Goal: Task Accomplishment & Management: Complete application form

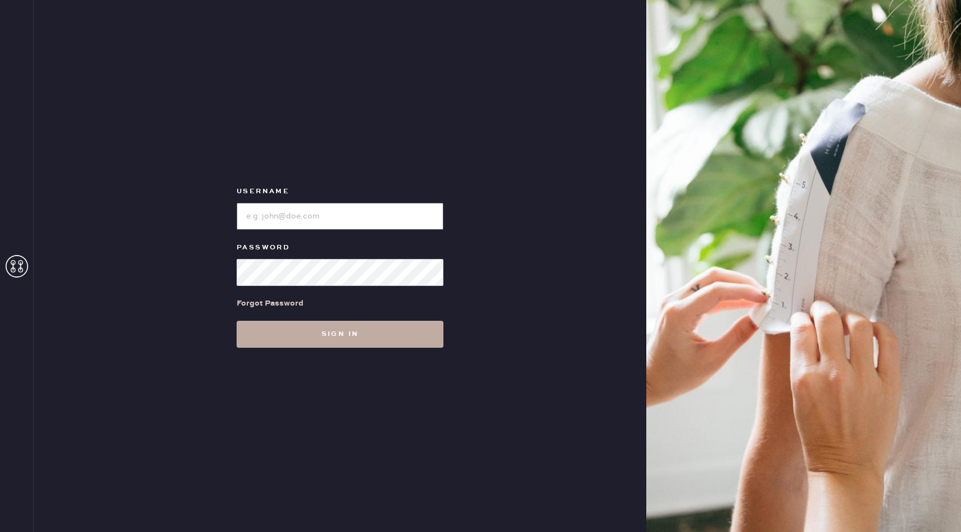
type input "reformationchestnuthill"
click at [366, 333] on button "Sign in" at bounding box center [340, 334] width 207 height 27
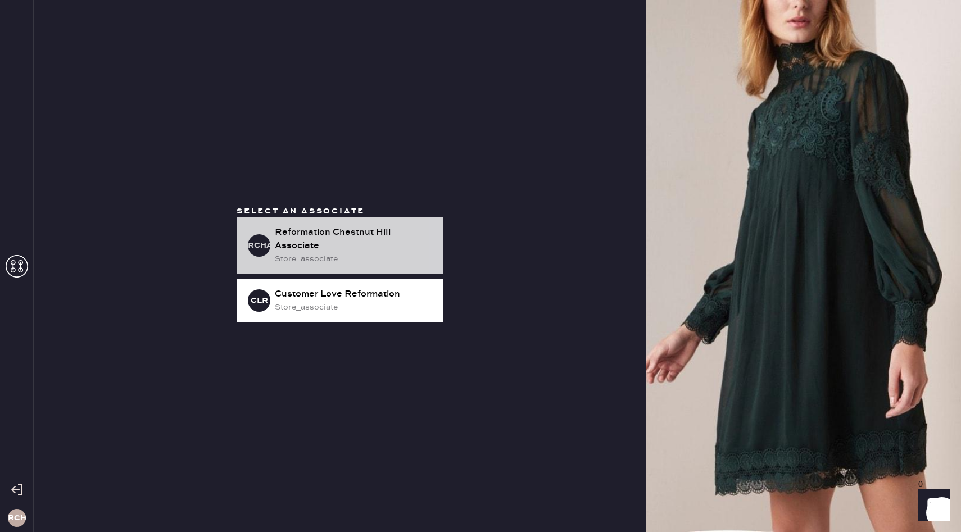
click at [382, 257] on div "store_associate" at bounding box center [355, 259] width 160 height 12
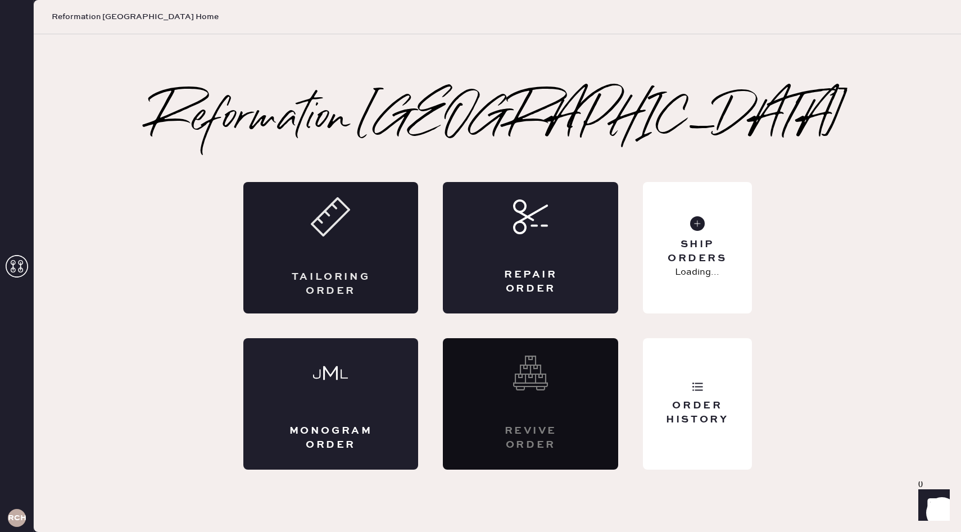
click at [301, 266] on div "Tailoring Order" at bounding box center [330, 247] width 175 height 131
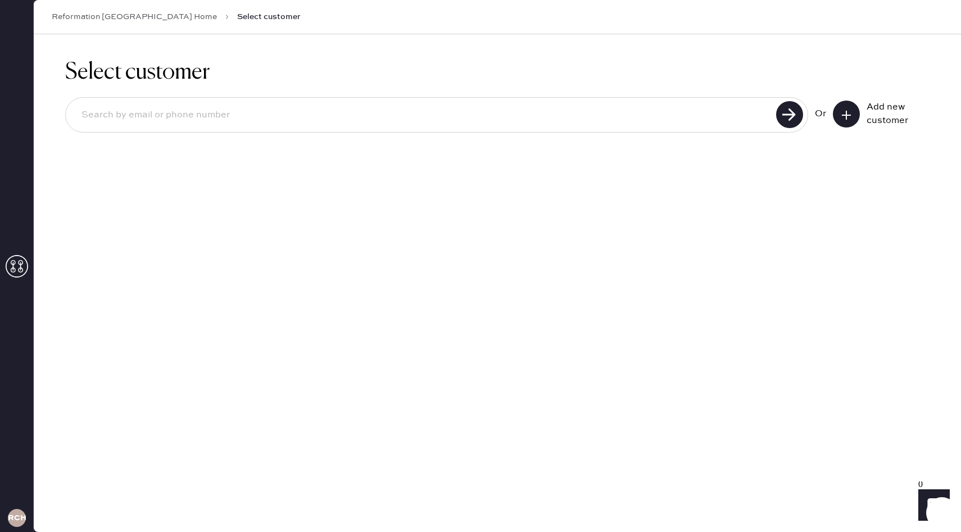
click at [851, 112] on icon at bounding box center [846, 115] width 11 height 11
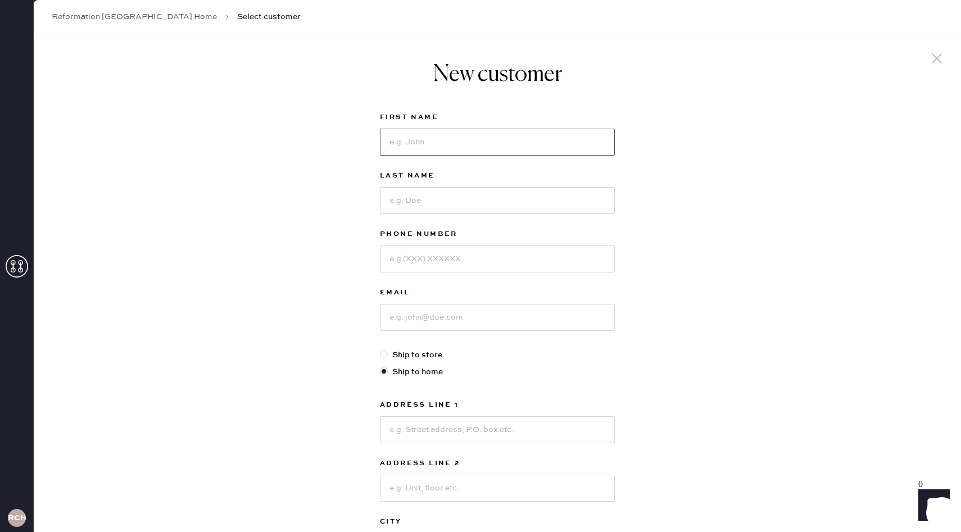
click at [497, 143] on input at bounding box center [497, 142] width 235 height 27
type input "[PERSON_NAME]"
click at [456, 194] on input at bounding box center [497, 200] width 235 height 27
type input "[PERSON_NAME]"
click at [437, 269] on input at bounding box center [497, 259] width 235 height 27
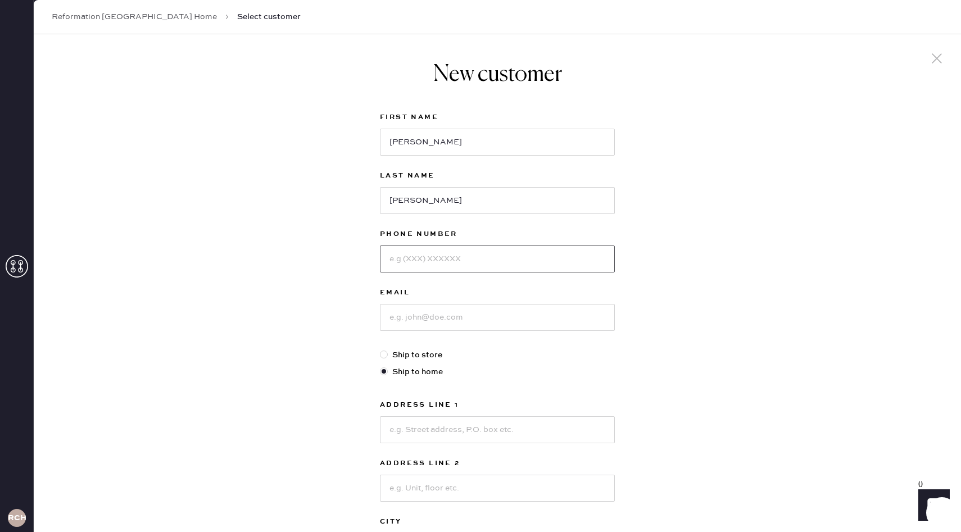
click at [437, 269] on input at bounding box center [497, 259] width 235 height 27
type input "617935263"
click at [423, 323] on input at bounding box center [497, 317] width 235 height 27
type input "[EMAIL_ADDRESS][DOMAIN_NAME]"
click at [423, 262] on input "617935263" at bounding box center [497, 259] width 235 height 27
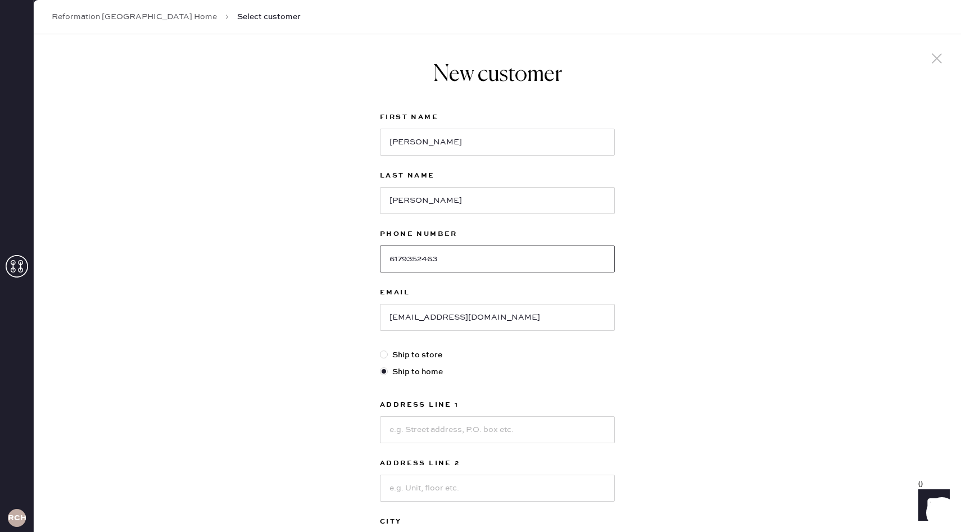
type input "6179352463"
click at [366, 293] on div "New customer First Name [PERSON_NAME] Last Name [PERSON_NAME] Phone Number [PHO…" at bounding box center [497, 382] width 927 height 697
click at [414, 427] on input at bounding box center [497, 429] width 235 height 27
type input "[STREET_ADDRESS][PERSON_NAME]"
click at [329, 444] on div "New customer First Name [PERSON_NAME] Last Name [PERSON_NAME] Phone Number [PHO…" at bounding box center [497, 382] width 927 height 697
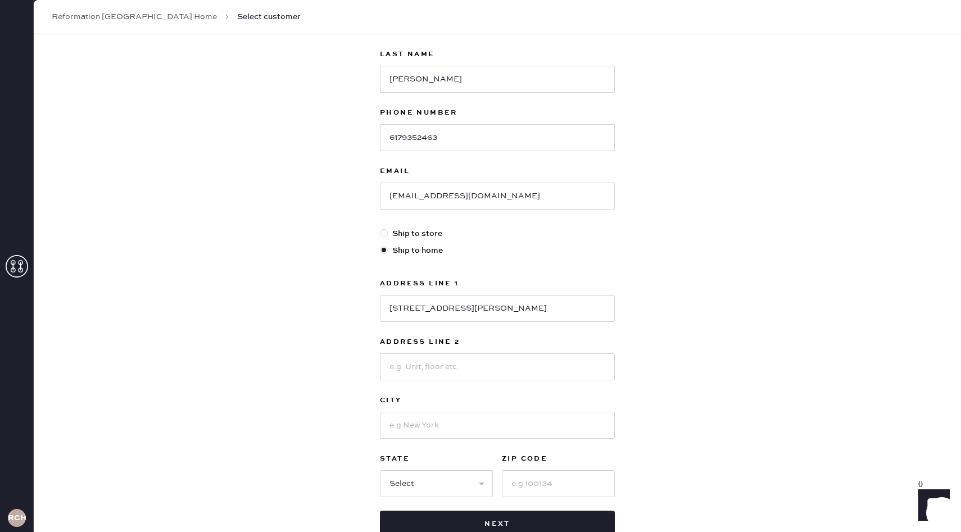
scroll to position [129, 0]
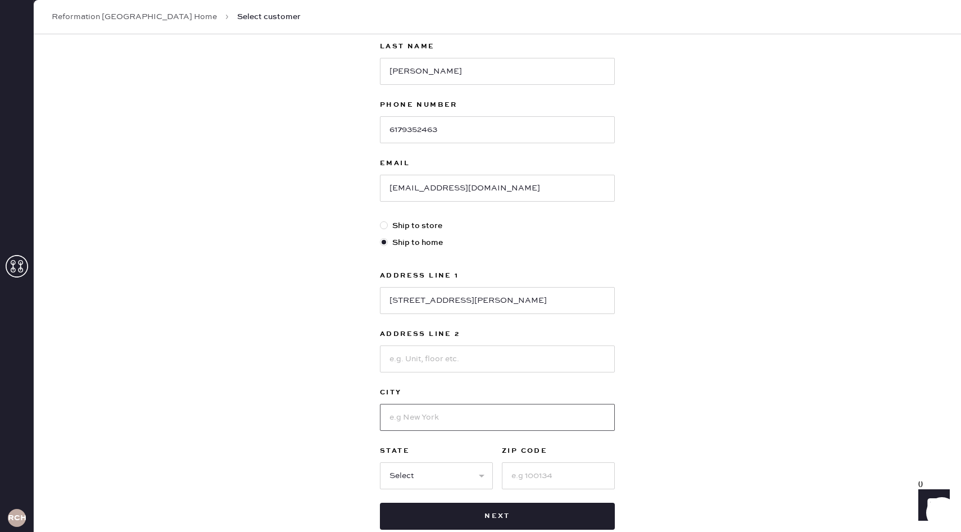
click at [400, 419] on input at bounding box center [497, 417] width 235 height 27
type input "[GEOGRAPHIC_DATA]"
click at [438, 472] on select "Select AK AL AR AZ CA CO CT [GEOGRAPHIC_DATA] DE FL [GEOGRAPHIC_DATA] HI [GEOGR…" at bounding box center [436, 475] width 113 height 27
select select "MA"
click at [532, 474] on input at bounding box center [558, 475] width 113 height 27
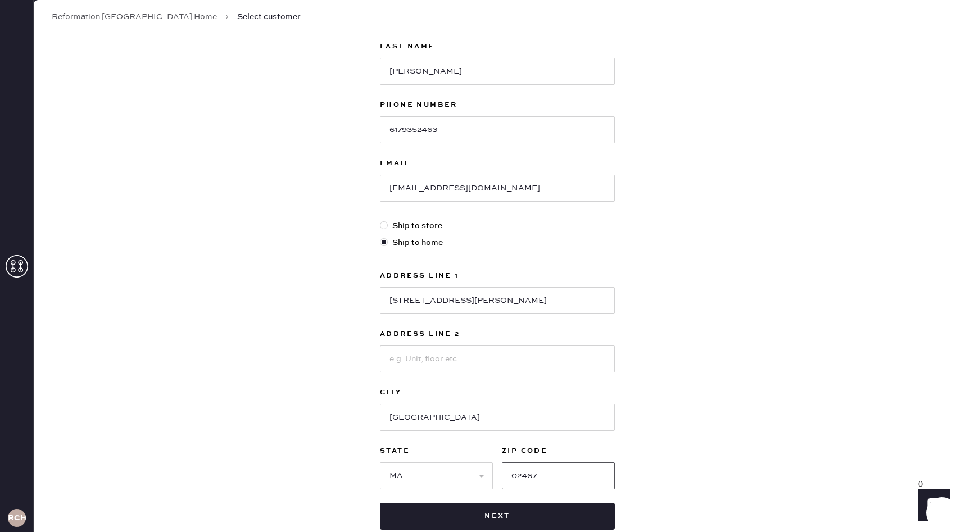
type input "02467"
click at [318, 338] on div "New customer First Name [PERSON_NAME] Last Name [PERSON_NAME] Phone Number [PHO…" at bounding box center [497, 253] width 927 height 697
click at [538, 514] on button "Next" at bounding box center [497, 516] width 235 height 27
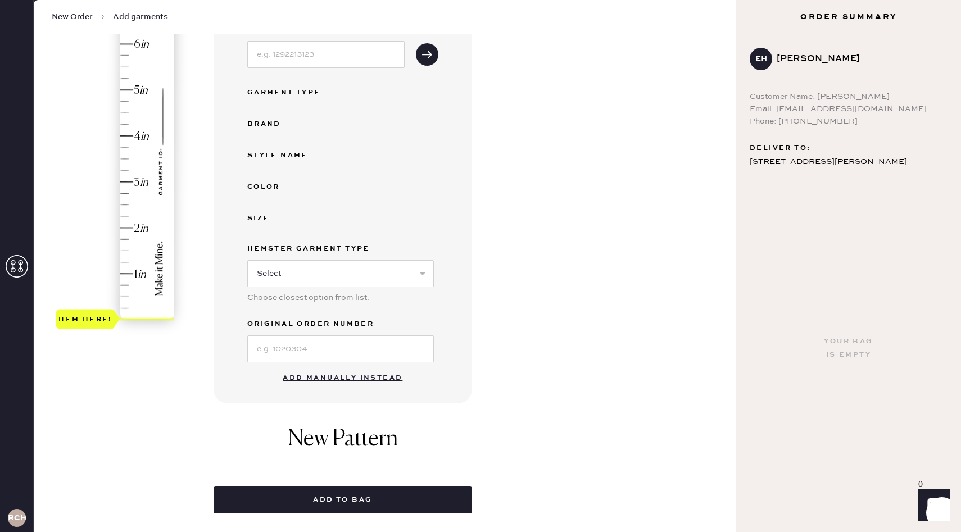
scroll to position [169, 0]
click at [352, 380] on button "Add manually instead" at bounding box center [342, 377] width 133 height 22
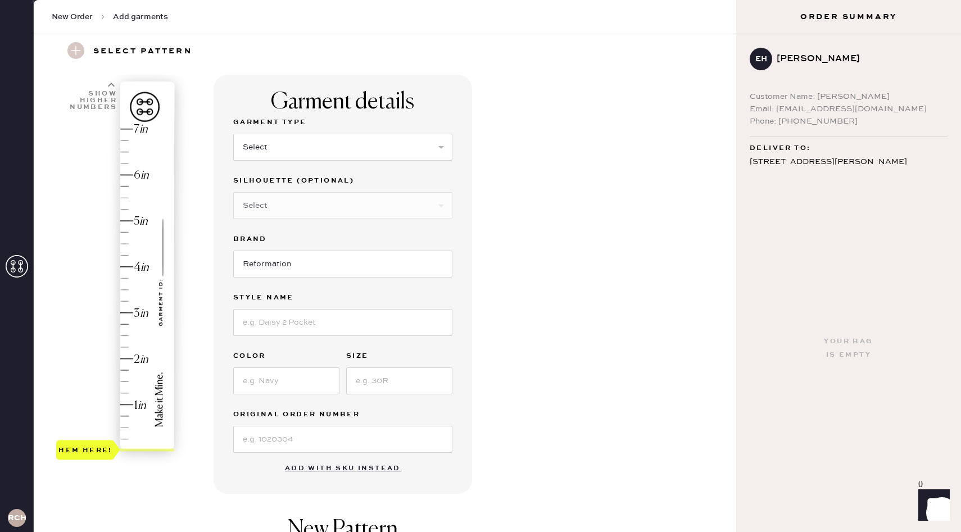
scroll to position [28, 0]
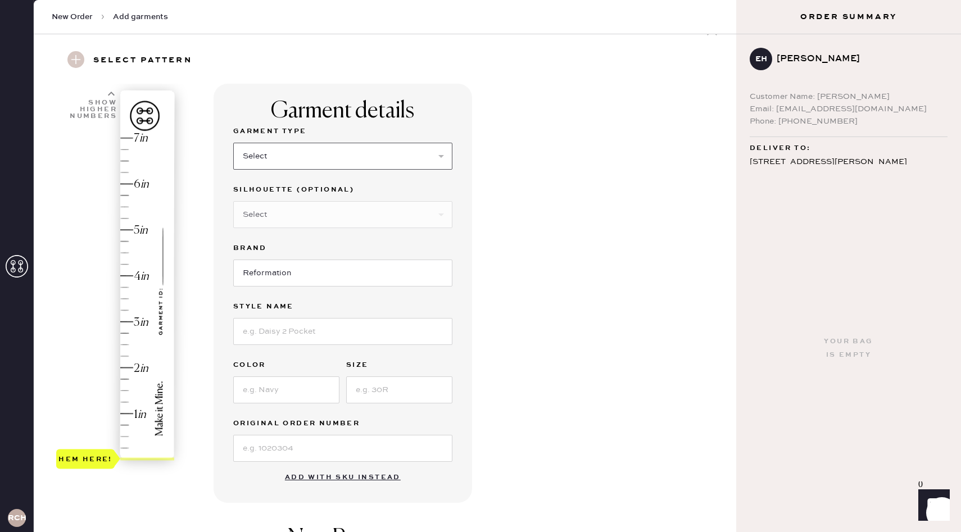
click at [325, 160] on select "Select Basic Skirt Jeans Leggings Pants Shorts Basic Sleeved Dress Basic Sleeve…" at bounding box center [342, 156] width 219 height 27
select select "2"
click at [281, 221] on select "Select Shorts Cropped Flare Boot Cut Straight Skinny Other" at bounding box center [342, 214] width 219 height 27
select select "5"
click at [328, 283] on input "Reformation" at bounding box center [342, 273] width 219 height 27
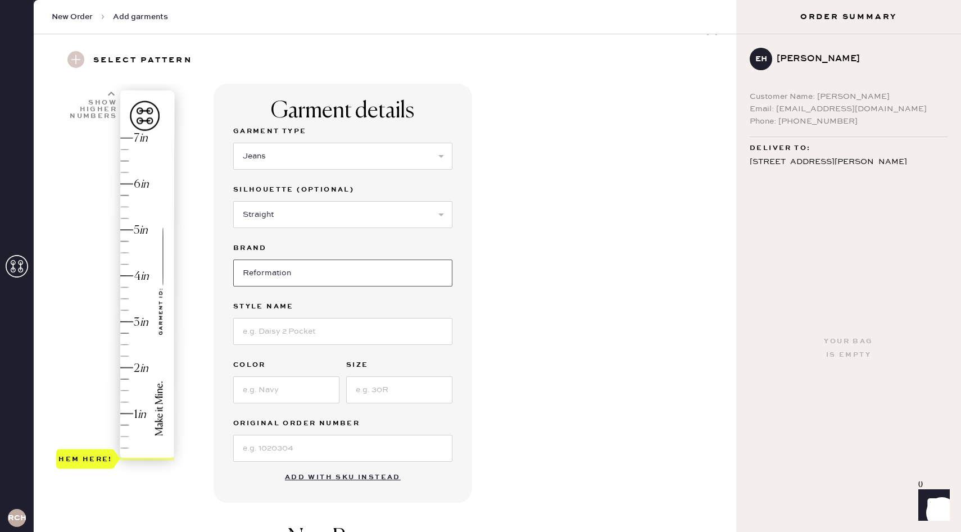
scroll to position [56, 0]
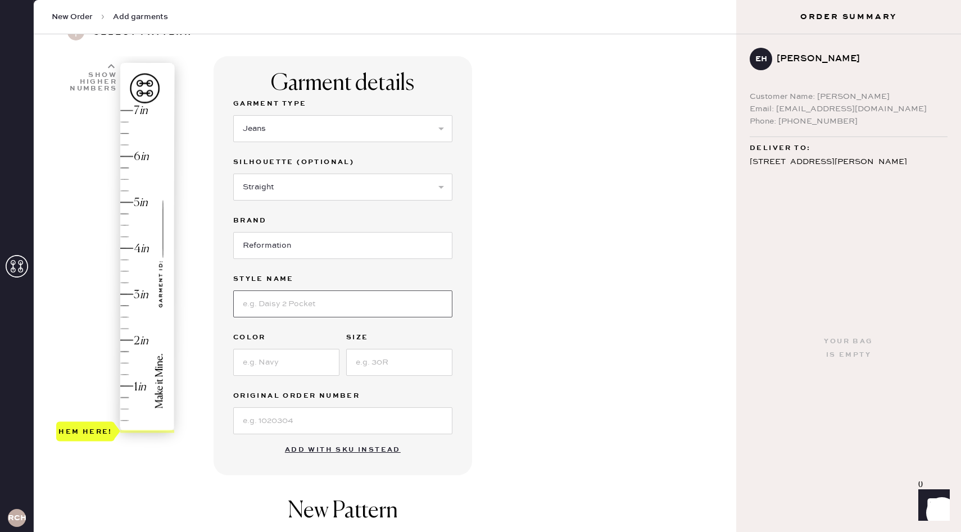
click at [304, 312] on input at bounding box center [342, 304] width 219 height 27
type input "[PERSON_NAME] High Rise Slouchy Wide Leg"
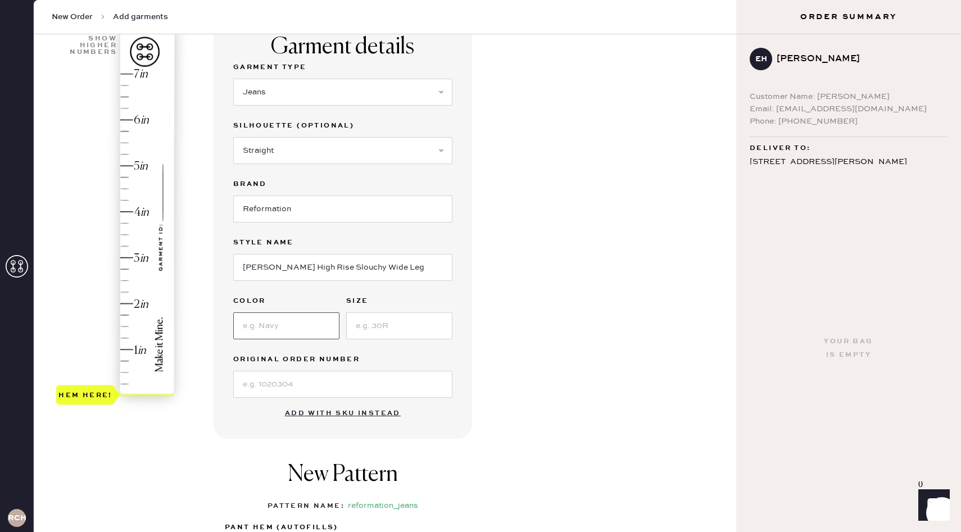
click at [316, 323] on input at bounding box center [286, 325] width 106 height 27
type input "Ondine"
click at [372, 327] on input at bounding box center [399, 325] width 106 height 27
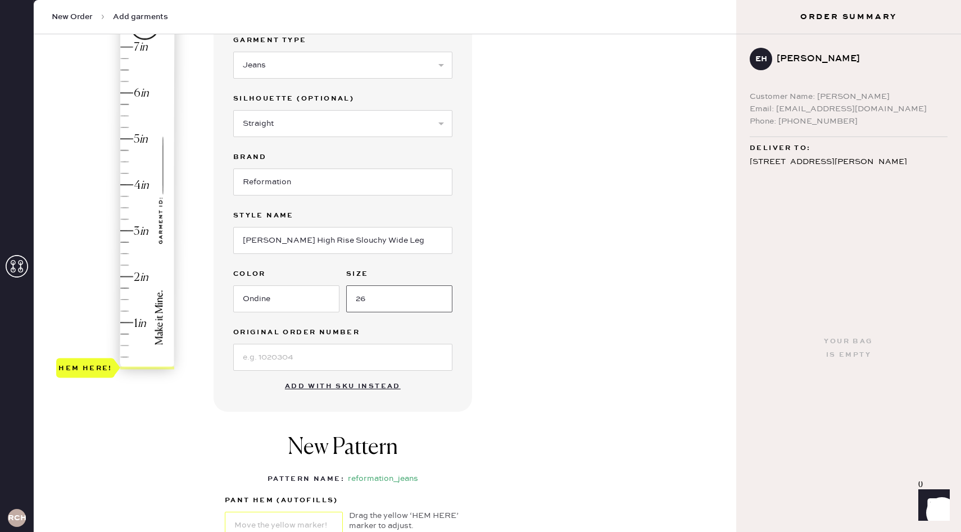
scroll to position [177, 0]
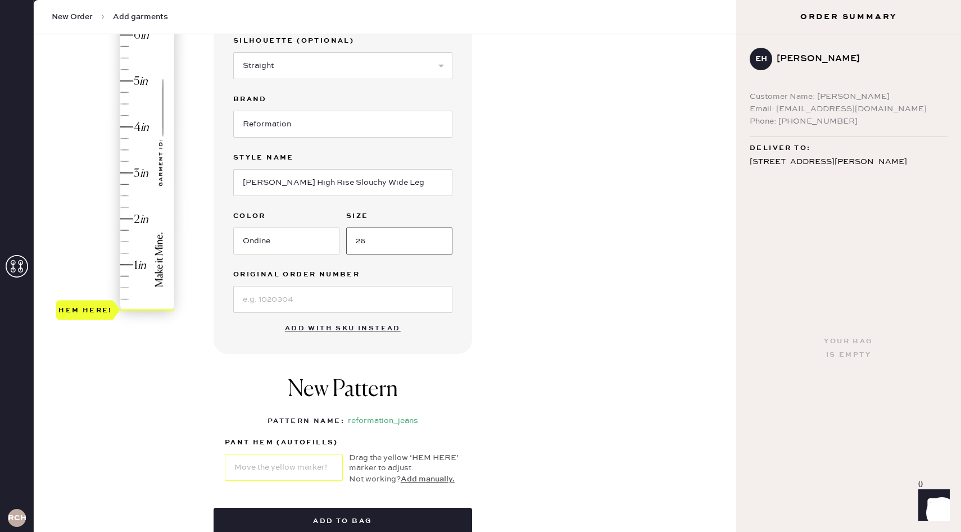
type input "26"
click at [492, 296] on div "Garment details Garment Type Select Basic Skirt Jeans Leggings Pants Shorts Bas…" at bounding box center [471, 254] width 514 height 638
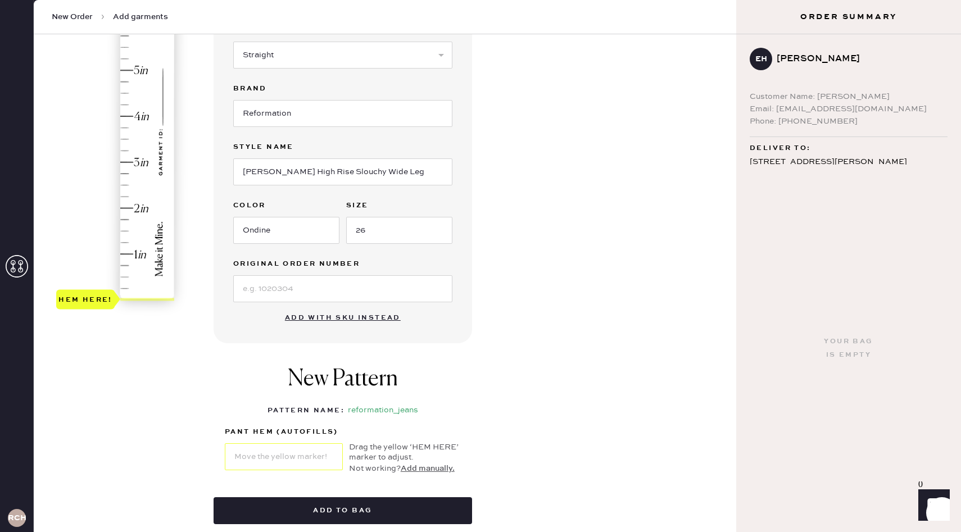
scroll to position [133, 0]
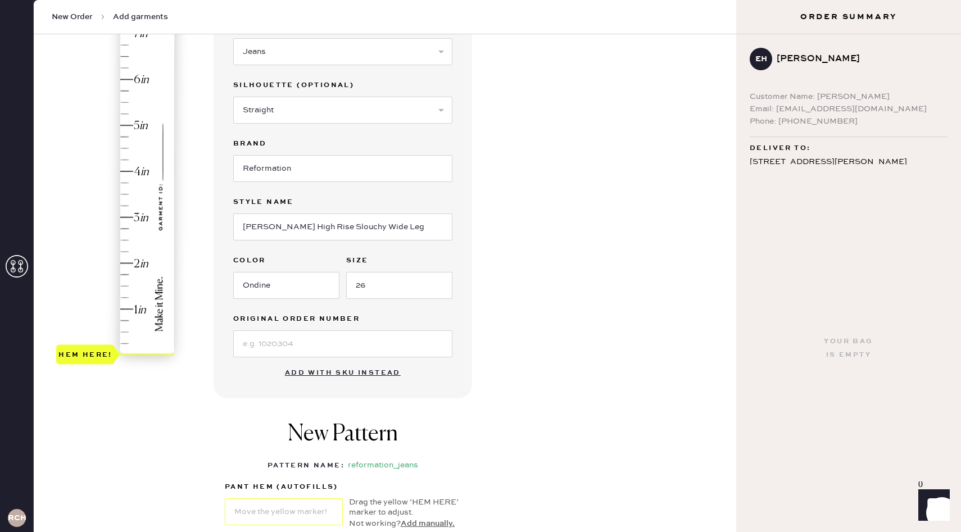
type input "3.25"
click at [125, 205] on div "Hem here!" at bounding box center [116, 195] width 120 height 332
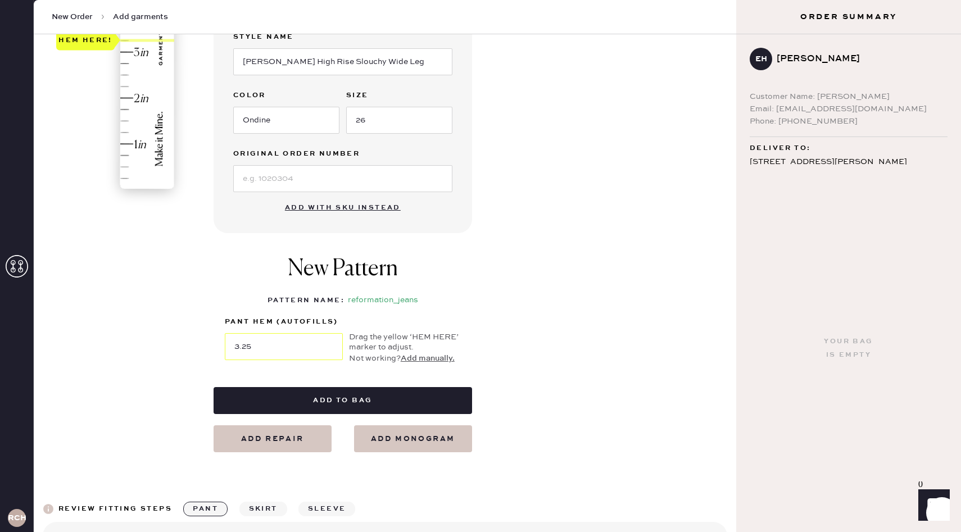
scroll to position [298, 0]
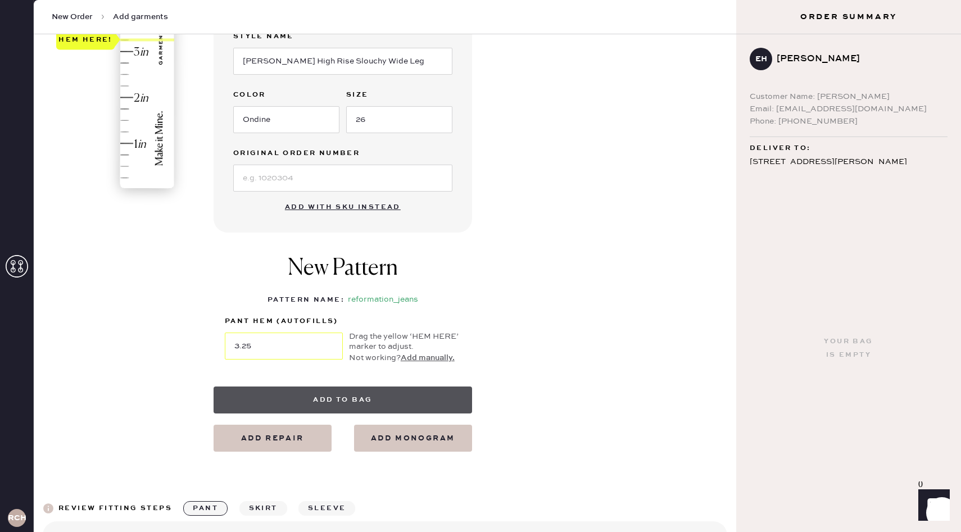
click at [348, 398] on button "Add to bag" at bounding box center [343, 400] width 258 height 27
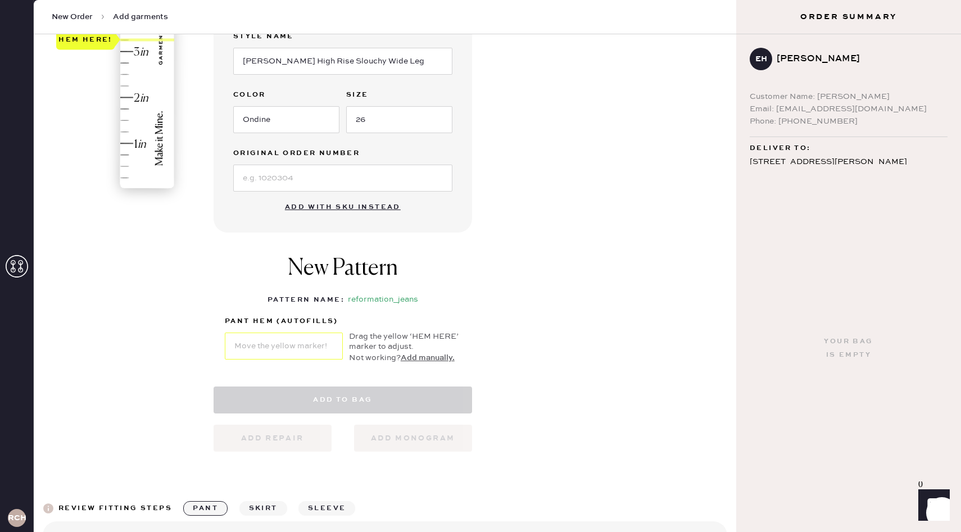
select select "2"
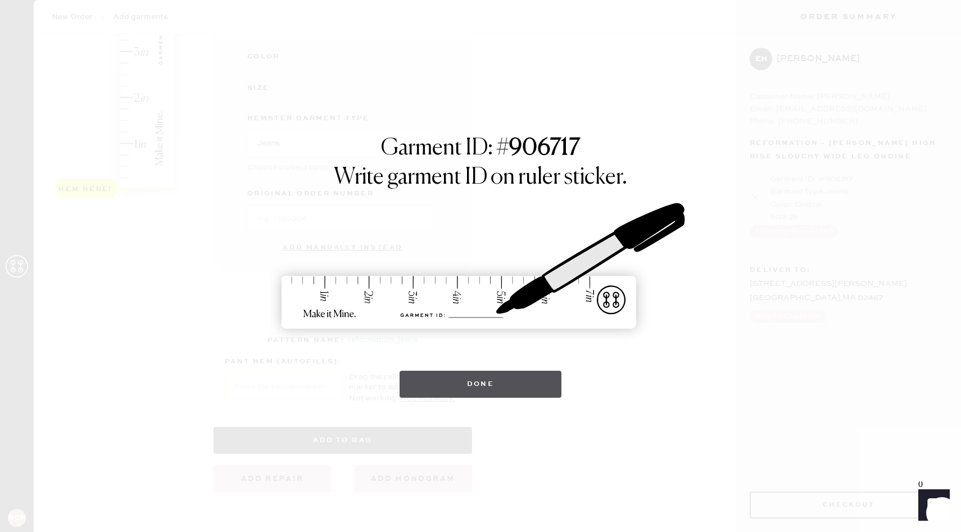
click at [533, 379] on button "Done" at bounding box center [481, 384] width 162 height 27
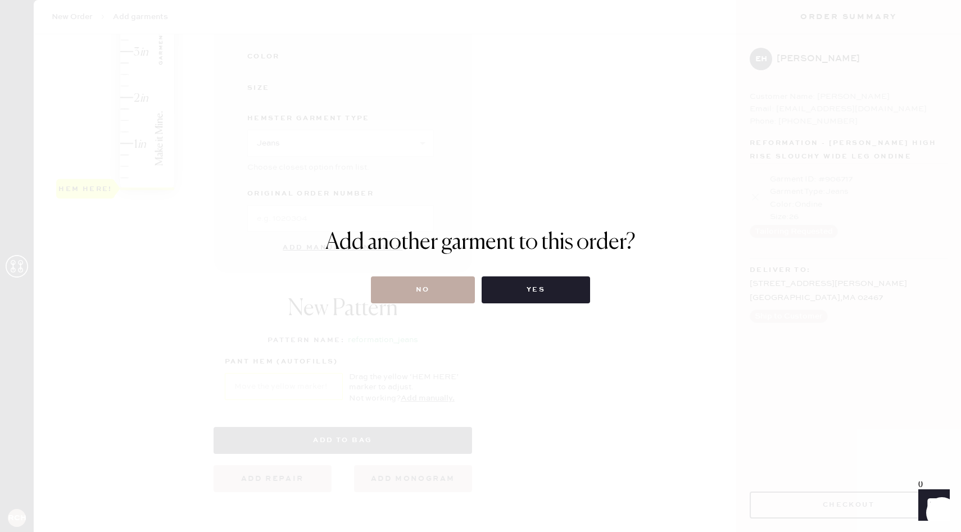
click at [437, 296] on button "No" at bounding box center [423, 289] width 104 height 27
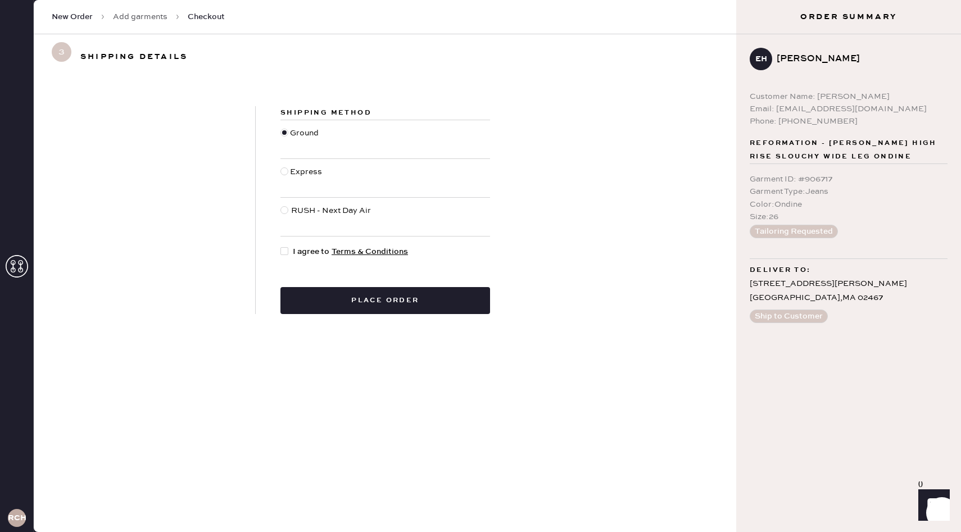
click at [289, 253] on div at bounding box center [286, 252] width 12 height 12
click at [281, 246] on input "I agree to Terms & Conditions" at bounding box center [280, 246] width 1 height 1
checkbox input "true"
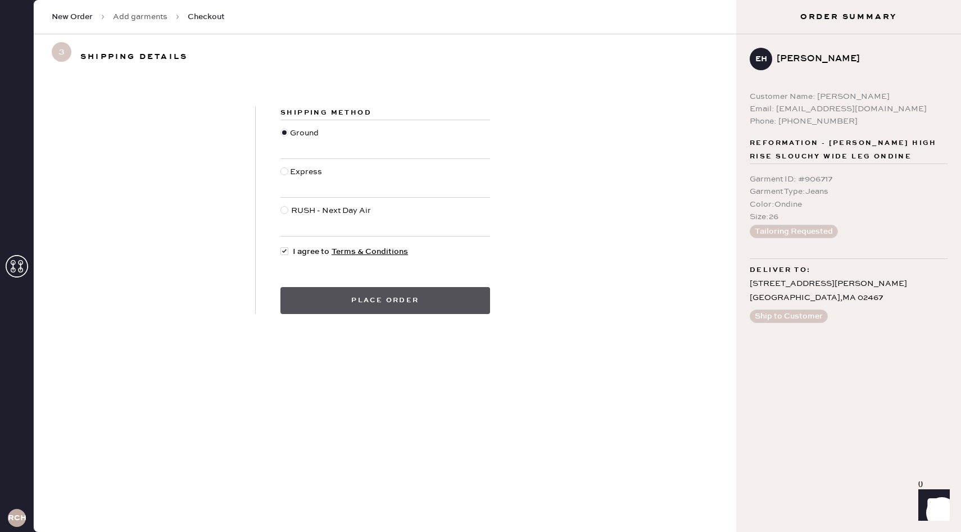
click at [332, 294] on button "Place order" at bounding box center [385, 300] width 210 height 27
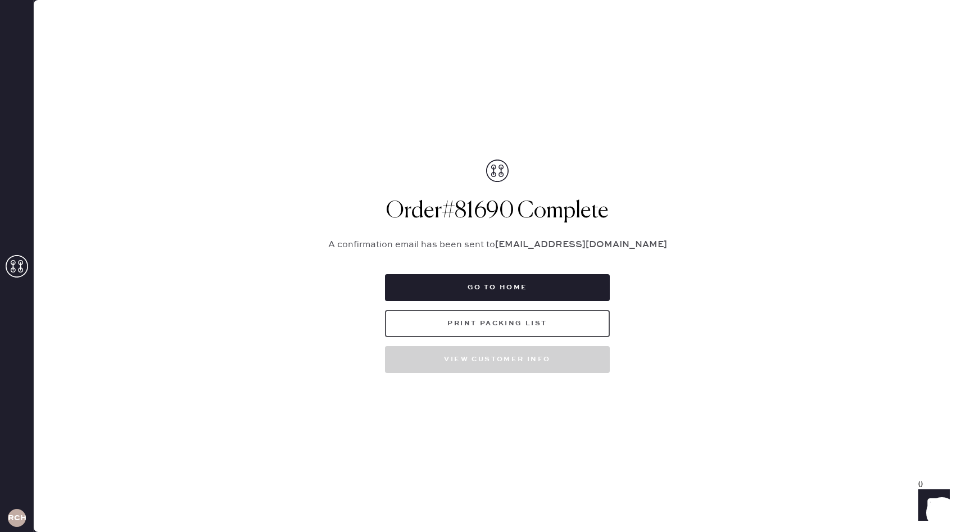
click at [474, 321] on button "Print Packing List" at bounding box center [497, 323] width 225 height 27
